Goal: Task Accomplishment & Management: Manage account settings

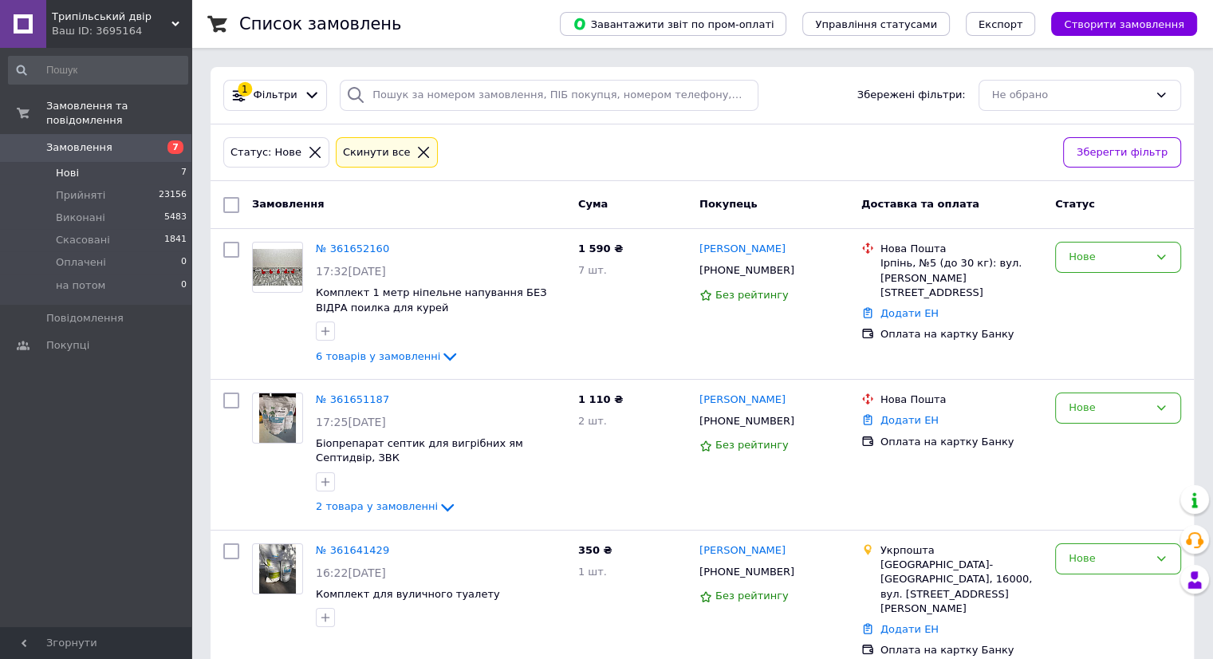
click at [55, 140] on span "Замовлення" at bounding box center [79, 147] width 66 height 14
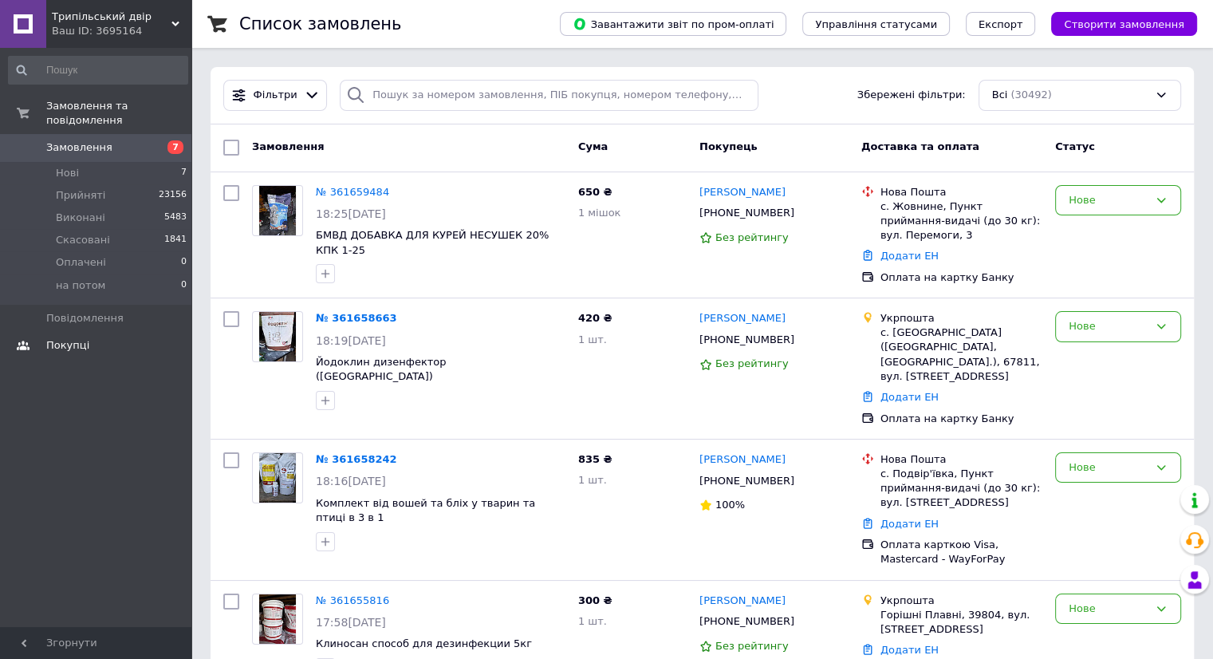
click at [77, 338] on span "Покупці" at bounding box center [67, 345] width 43 height 14
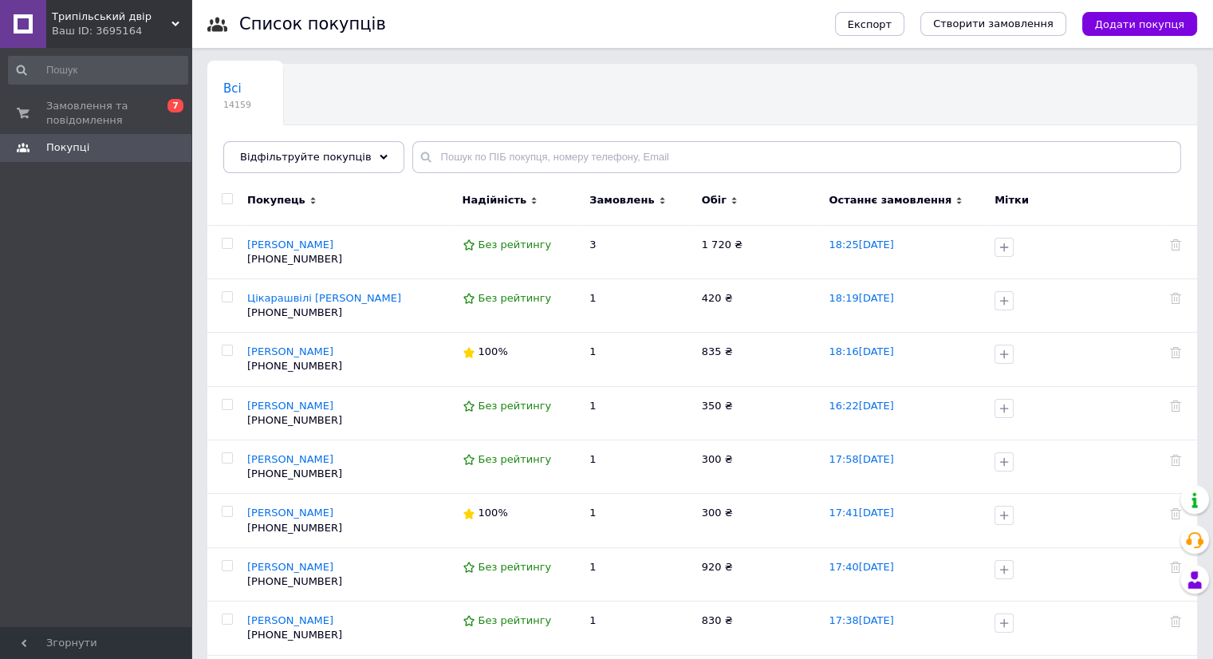
click at [868, 200] on span "Останнє замовлення" at bounding box center [890, 200] width 123 height 14
click at [282, 301] on span "Цікарашвілі [PERSON_NAME]" at bounding box center [324, 298] width 154 height 12
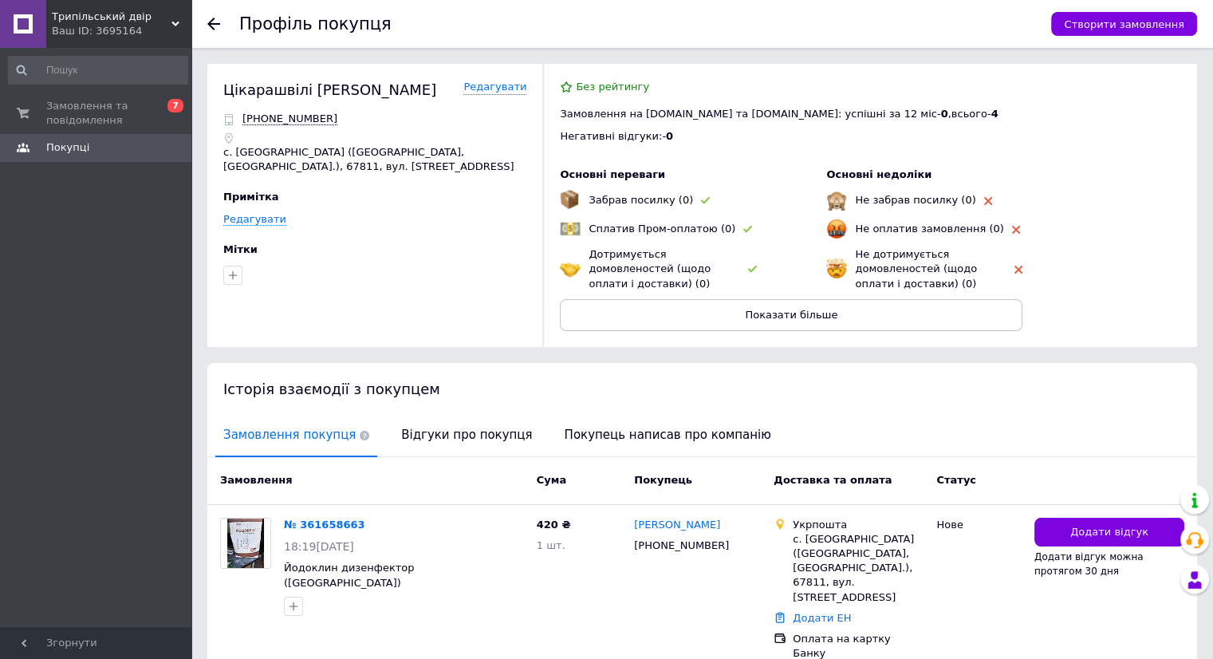
drag, startPoint x: 198, startPoint y: 22, endPoint x: 208, endPoint y: 25, distance: 10.8
click at [198, 22] on div "Профіль покупця Створити замовлення" at bounding box center [702, 24] width 1022 height 48
click at [208, 25] on use at bounding box center [213, 24] width 13 height 13
